Goal: Task Accomplishment & Management: Complete application form

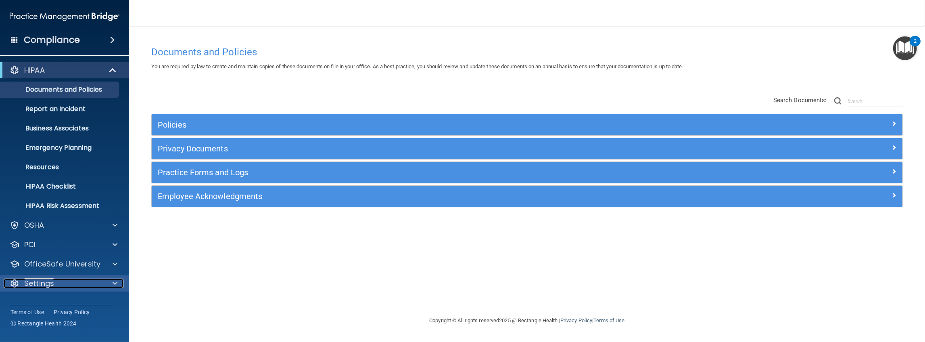
click at [58, 283] on div "Settings" at bounding box center [54, 283] width 100 height 10
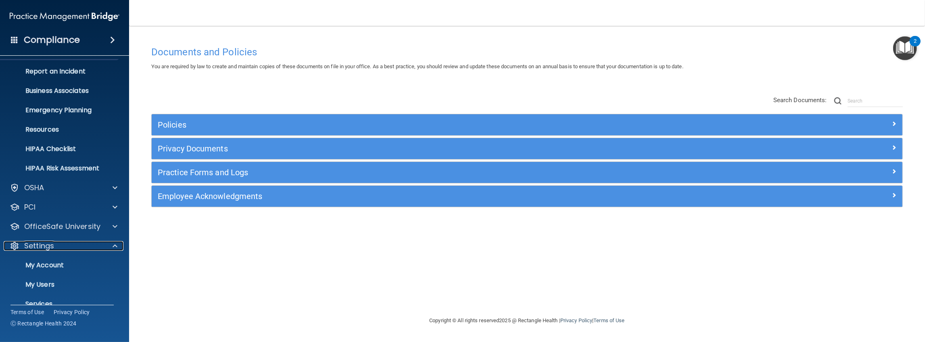
scroll to position [70, 0]
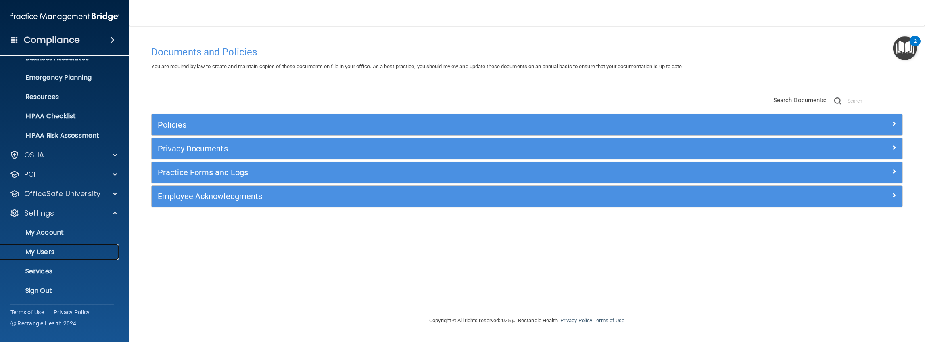
click at [45, 253] on p "My Users" at bounding box center [60, 252] width 110 height 8
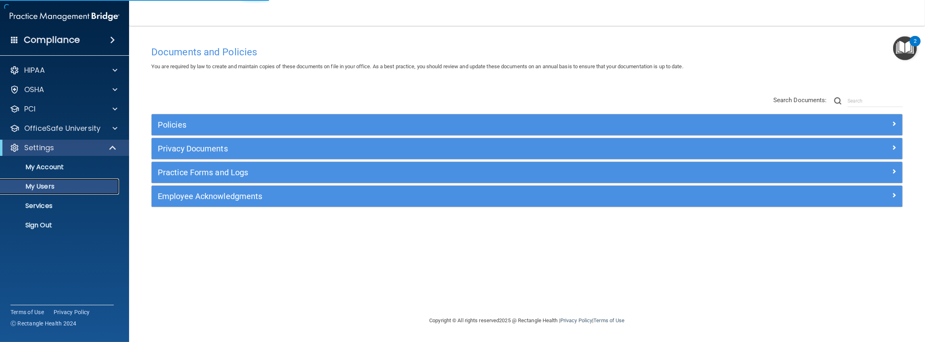
select select "20"
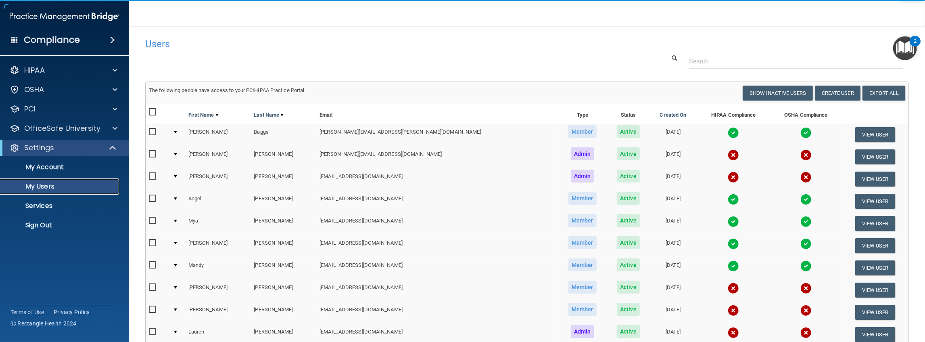
scroll to position [27, 0]
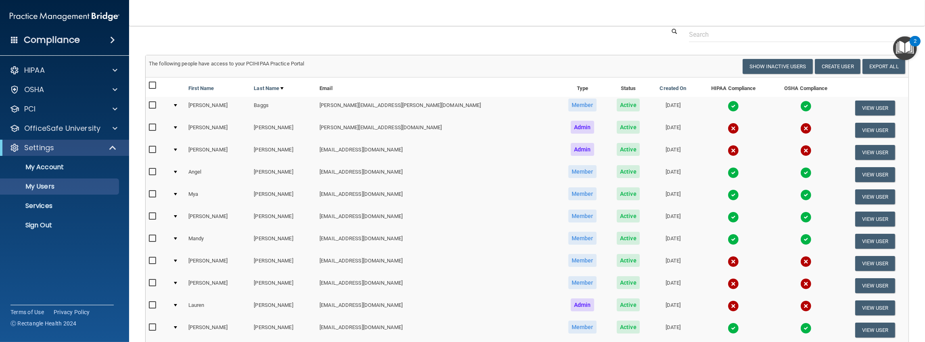
click at [177, 171] on div at bounding box center [175, 172] width 3 height 2
click at [154, 171] on input "checkbox" at bounding box center [153, 172] width 9 height 6
checkbox input "true"
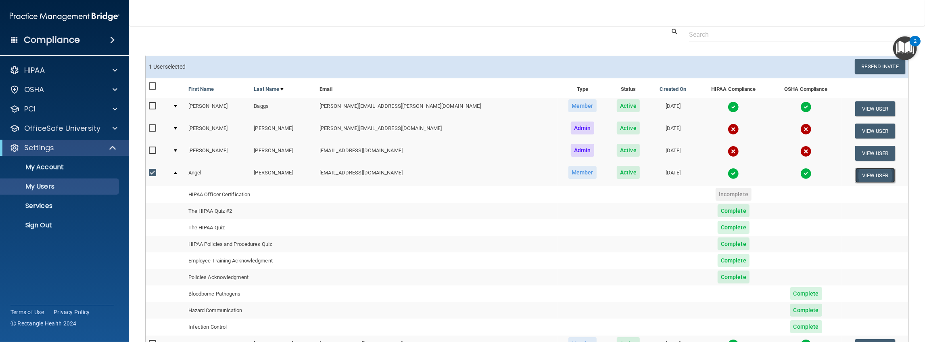
click at [876, 173] on button "View User" at bounding box center [875, 175] width 40 height 15
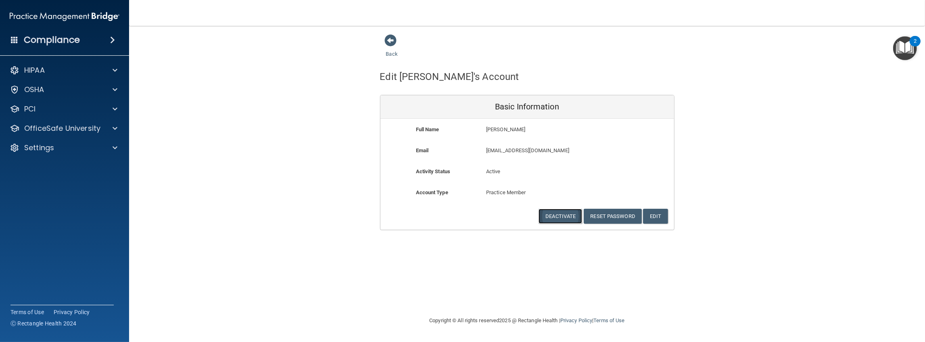
click at [565, 215] on button "Deactivate" at bounding box center [560, 216] width 44 height 15
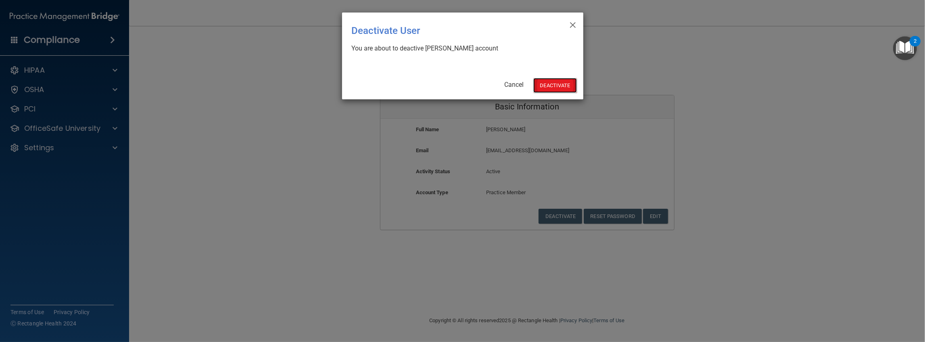
click at [558, 87] on button "Deactivate" at bounding box center [555, 85] width 44 height 15
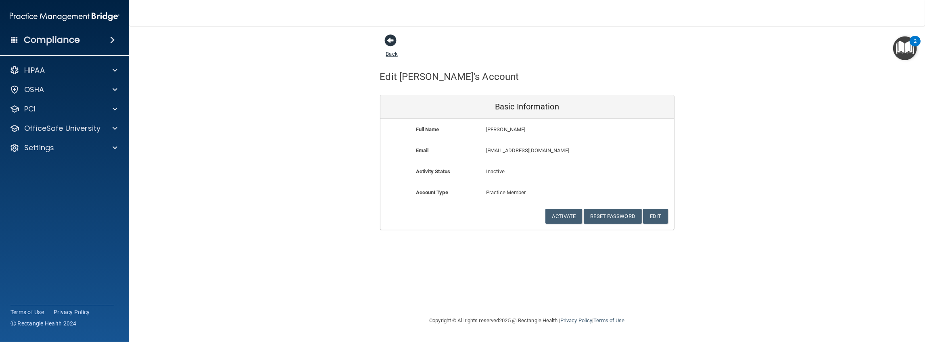
click at [390, 40] on span at bounding box center [391, 40] width 12 height 12
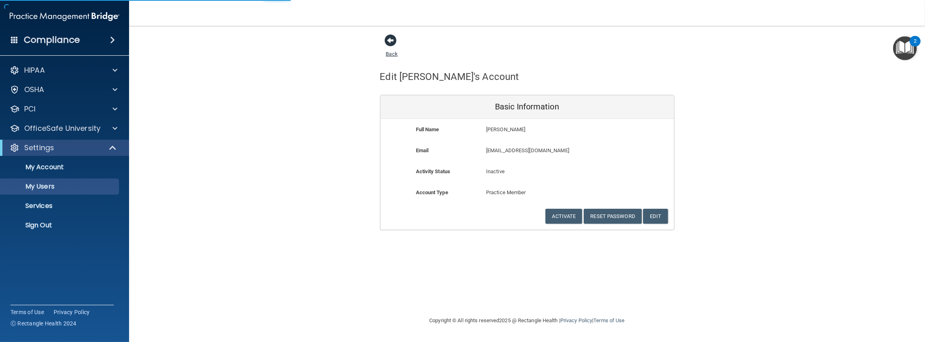
select select "20"
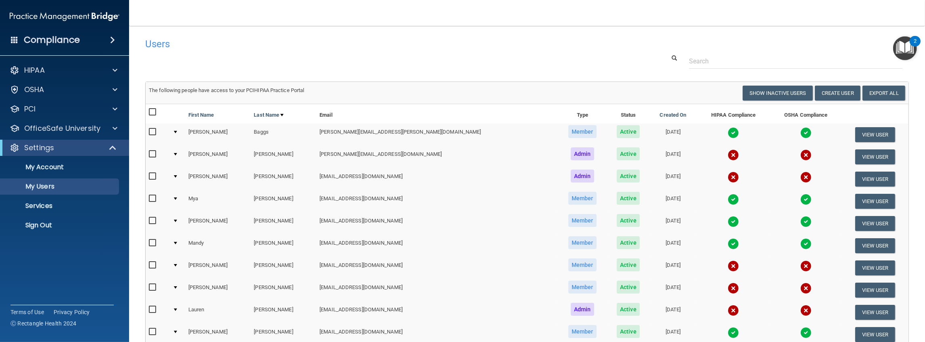
click at [180, 262] on td at bounding box center [177, 268] width 16 height 22
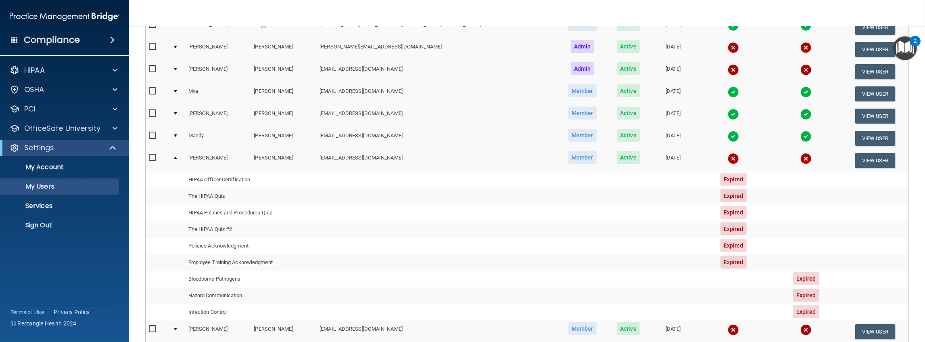
scroll to position [134, 0]
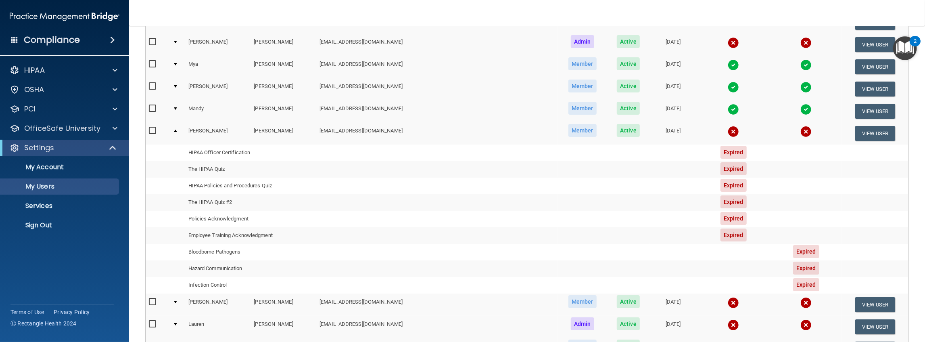
click at [153, 129] on input "checkbox" at bounding box center [153, 130] width 9 height 6
checkbox input "true"
click at [862, 131] on button "View User" at bounding box center [875, 133] width 40 height 15
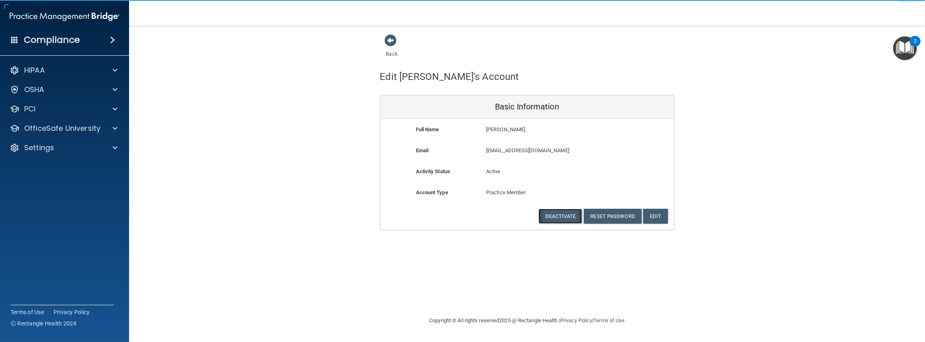
click at [561, 216] on button "Deactivate" at bounding box center [560, 216] width 44 height 15
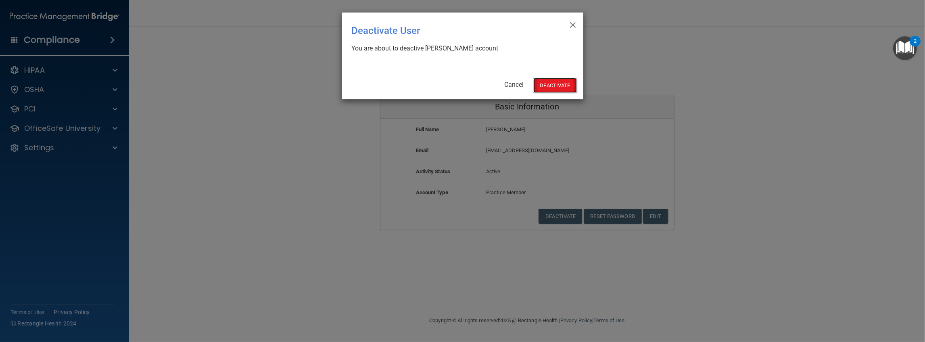
click at [558, 87] on button "Deactivate" at bounding box center [555, 85] width 44 height 15
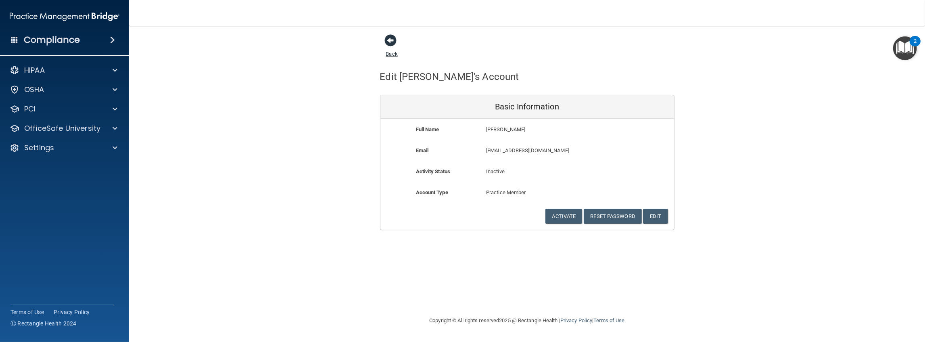
click at [386, 40] on span at bounding box center [391, 40] width 12 height 12
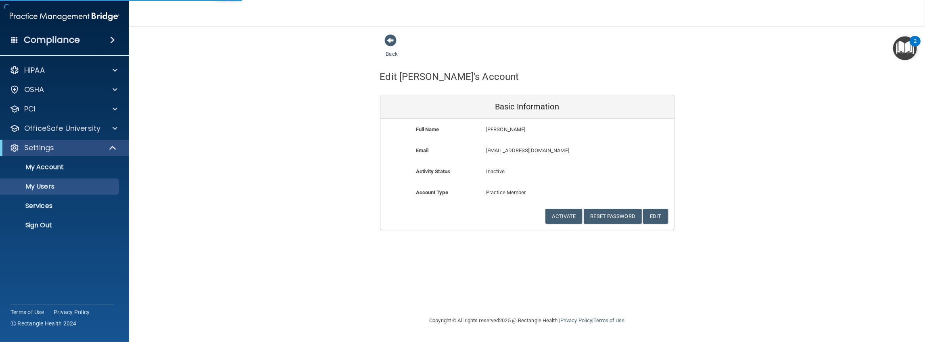
select select "20"
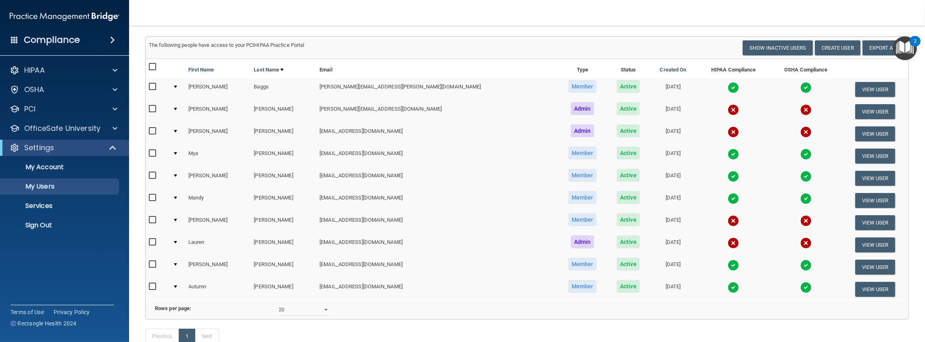
scroll to position [54, 0]
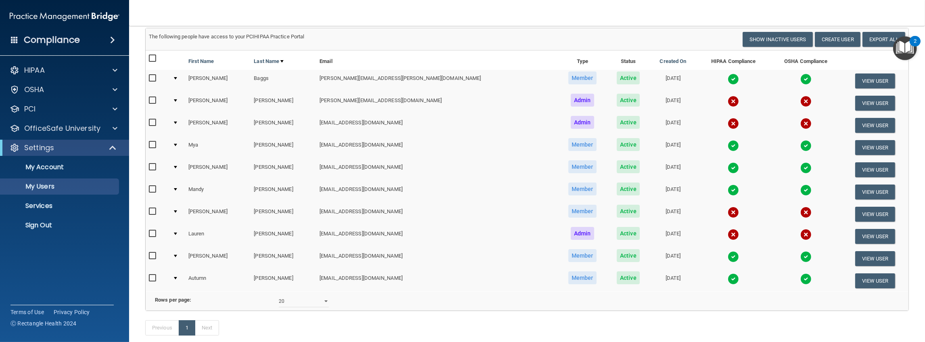
click at [179, 273] on td at bounding box center [177, 280] width 16 height 22
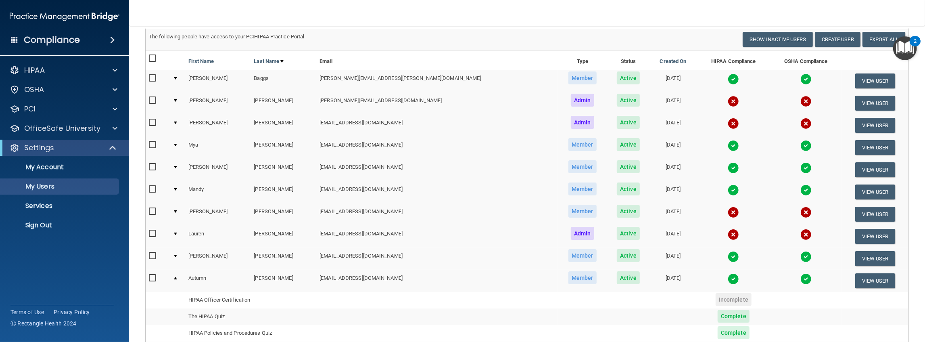
click at [179, 277] on td at bounding box center [177, 280] width 16 height 22
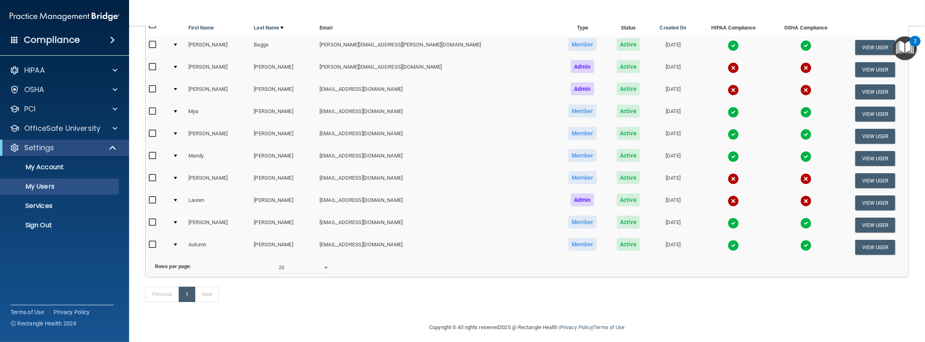
scroll to position [98, 0]
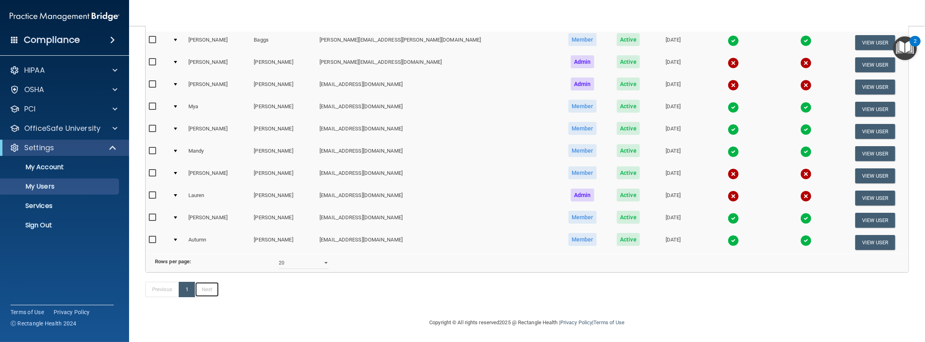
click at [202, 290] on link "Next" at bounding box center [207, 289] width 24 height 15
select select "20"
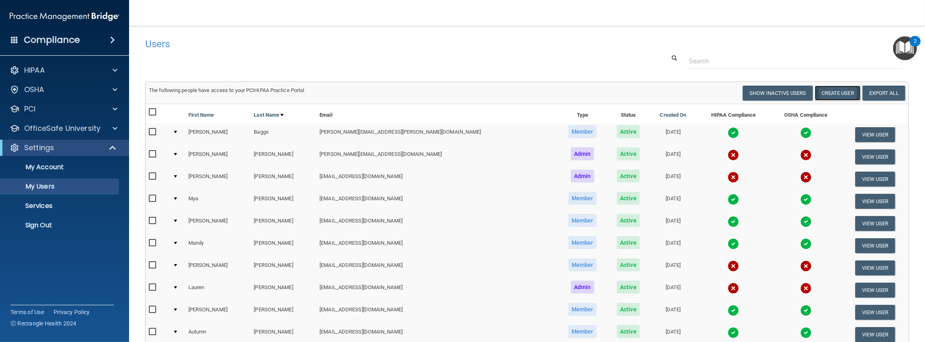
click at [835, 94] on button "Create User" at bounding box center [838, 93] width 46 height 15
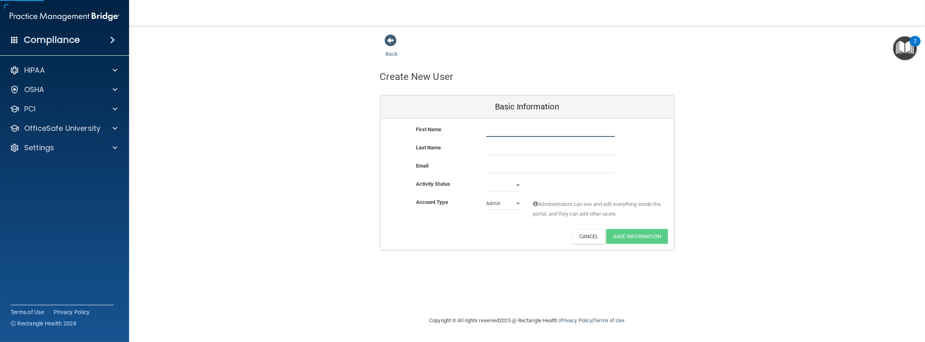
click at [500, 128] on input "text" at bounding box center [550, 131] width 129 height 12
type input "[PERSON_NAME]"
click at [503, 174] on div "Email" at bounding box center [527, 170] width 294 height 18
click at [502, 167] on input "email" at bounding box center [550, 167] width 129 height 12
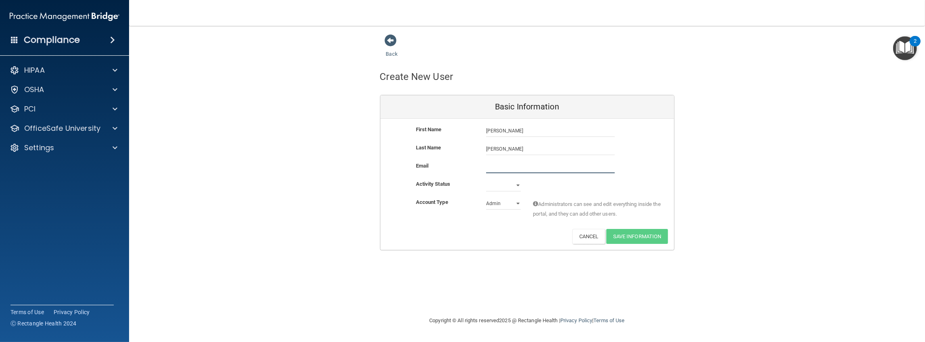
paste input "[EMAIL_ADDRESS][DOMAIN_NAME]"
type input "[EMAIL_ADDRESS][DOMAIN_NAME]"
click at [508, 186] on select "Active Inactive" at bounding box center [503, 187] width 35 height 12
select select "active"
click at [486, 179] on select "Active Inactive" at bounding box center [503, 185] width 35 height 12
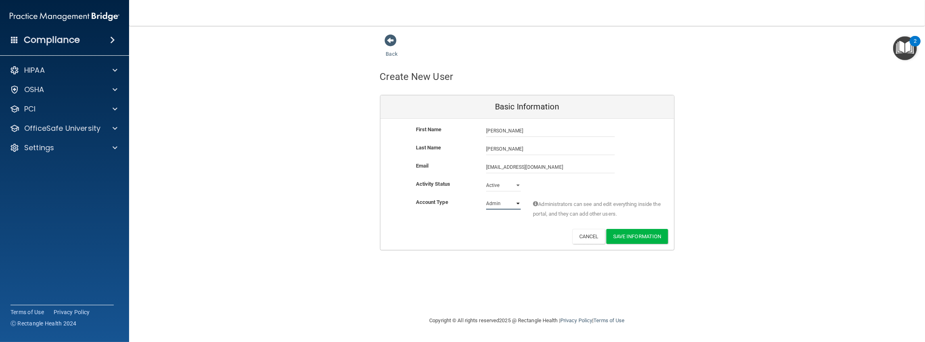
click at [519, 204] on select "Admin Member" at bounding box center [503, 203] width 35 height 12
select select "practice_member"
click at [486, 197] on select "Admin Member" at bounding box center [503, 203] width 35 height 12
click at [630, 235] on button "Save Information" at bounding box center [637, 236] width 62 height 15
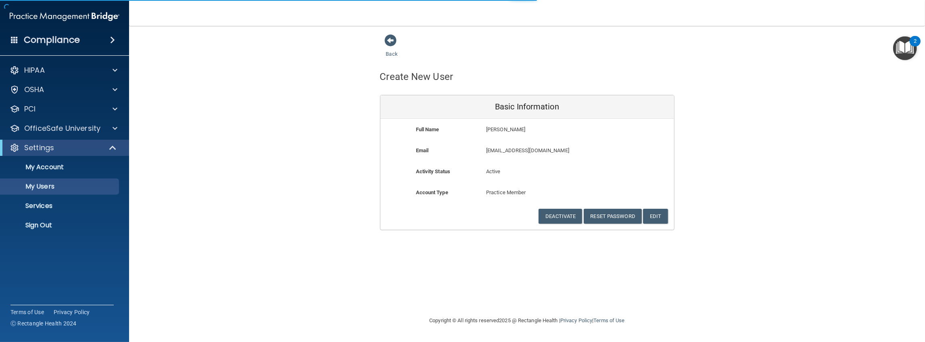
select select "20"
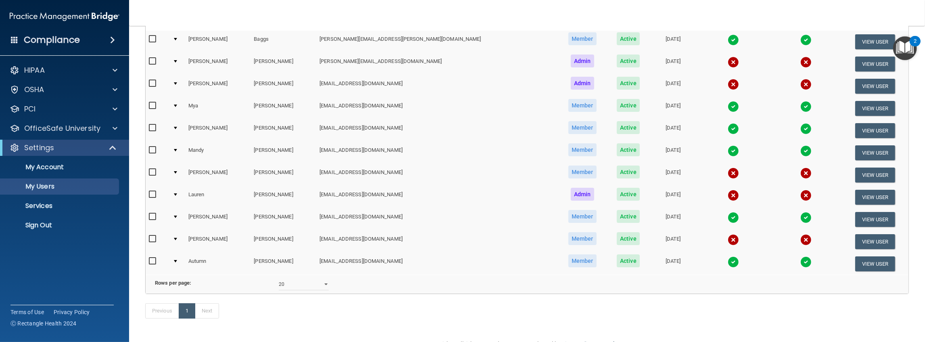
scroll to position [134, 0]
